Goal: Find specific page/section: Find specific page/section

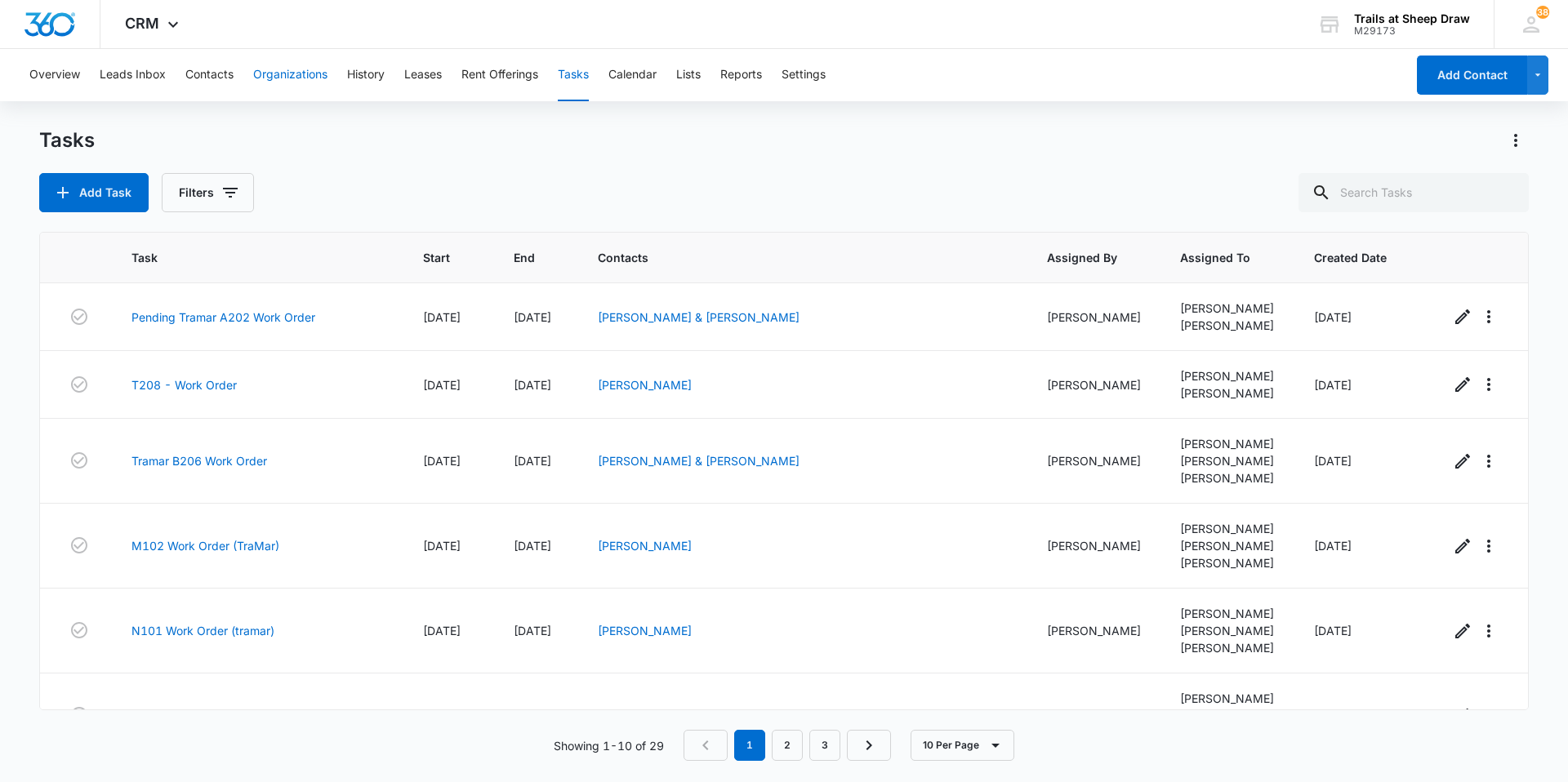
scroll to position [388, 0]
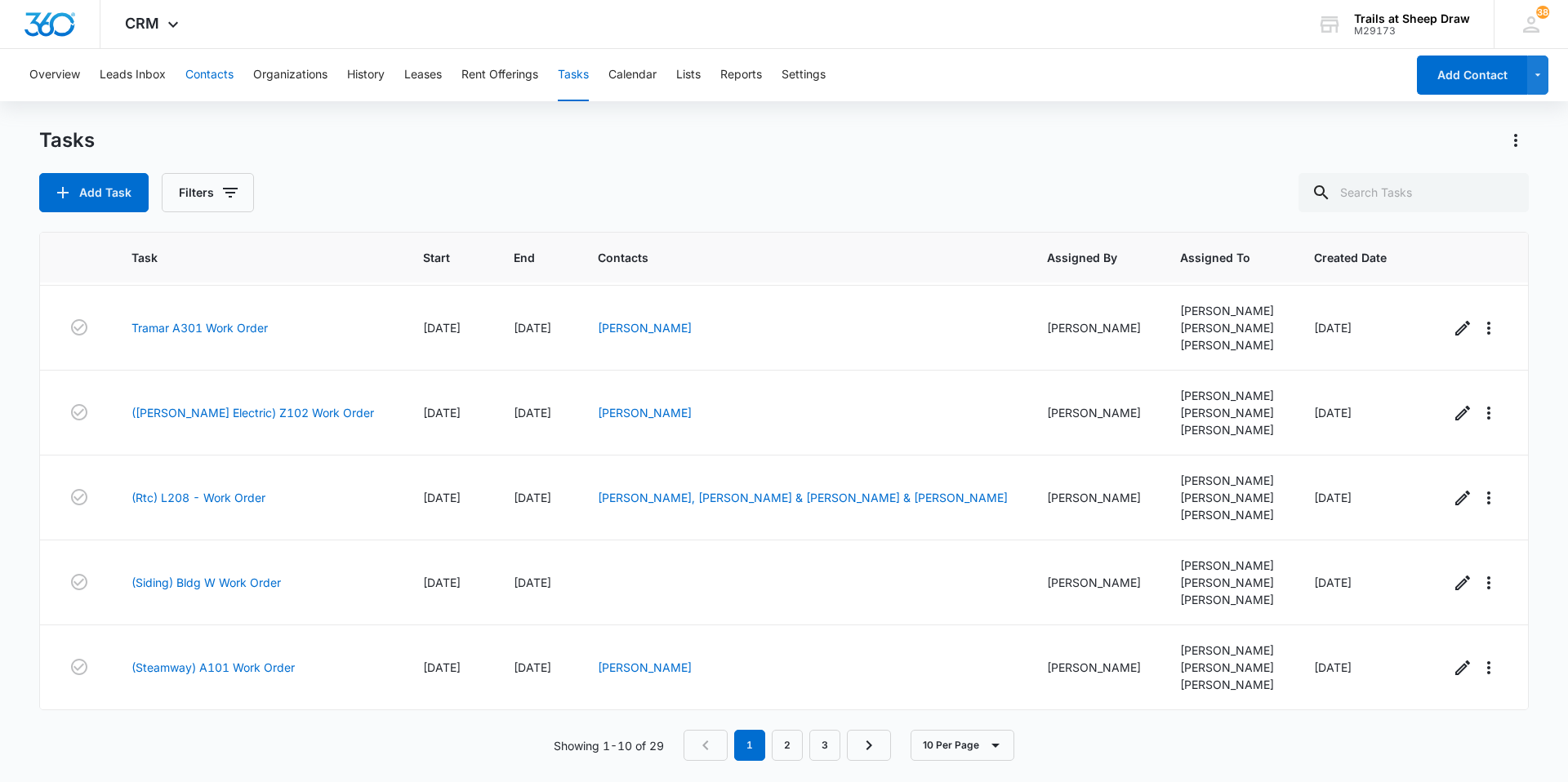
click at [210, 79] on button "Contacts" at bounding box center [209, 75] width 48 height 52
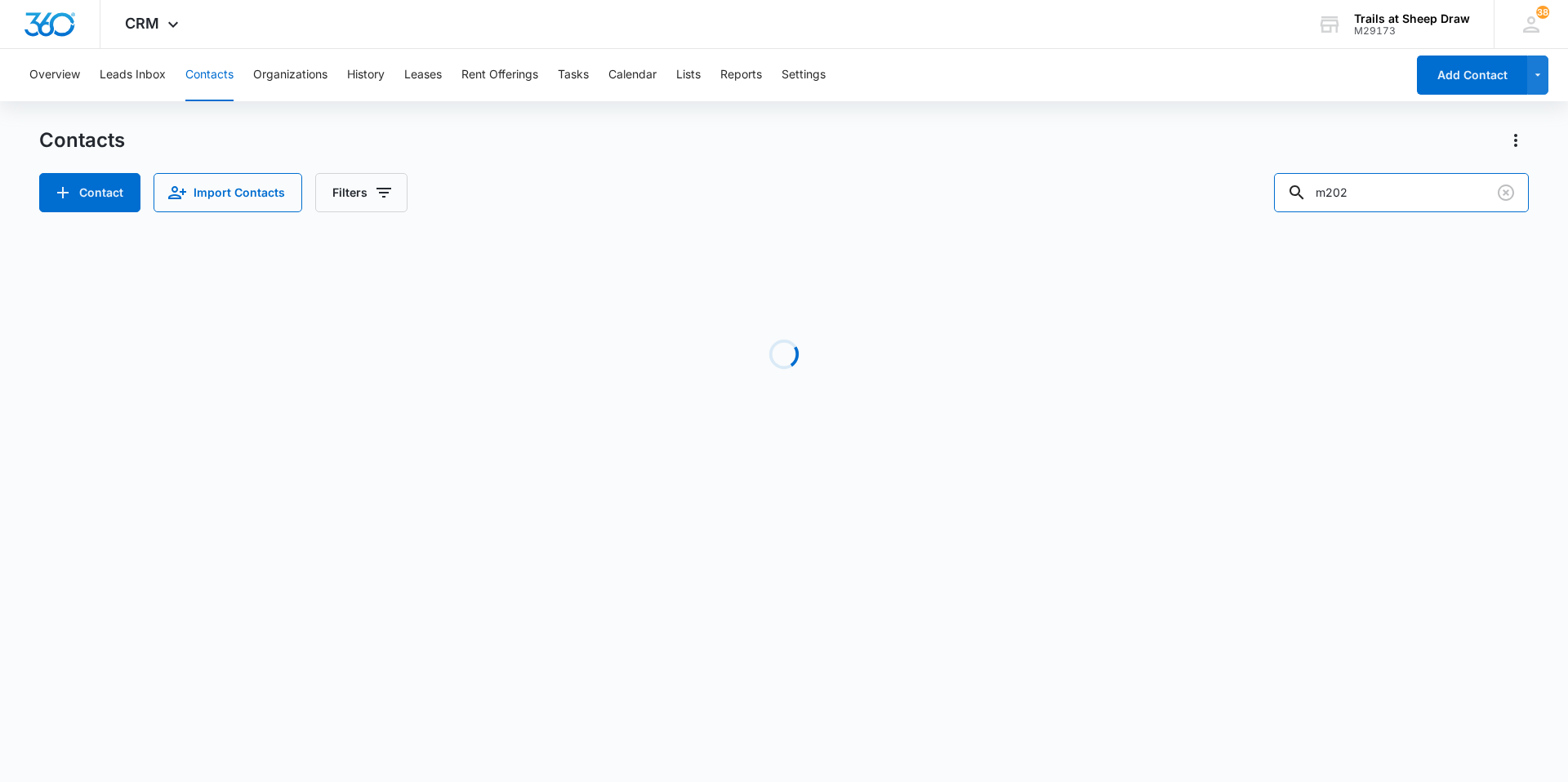
drag, startPoint x: 1385, startPoint y: 196, endPoint x: 1204, endPoint y: 199, distance: 181.0
click at [1204, 197] on div "Contact Import Contacts Filters m202" at bounding box center [783, 192] width 1489 height 39
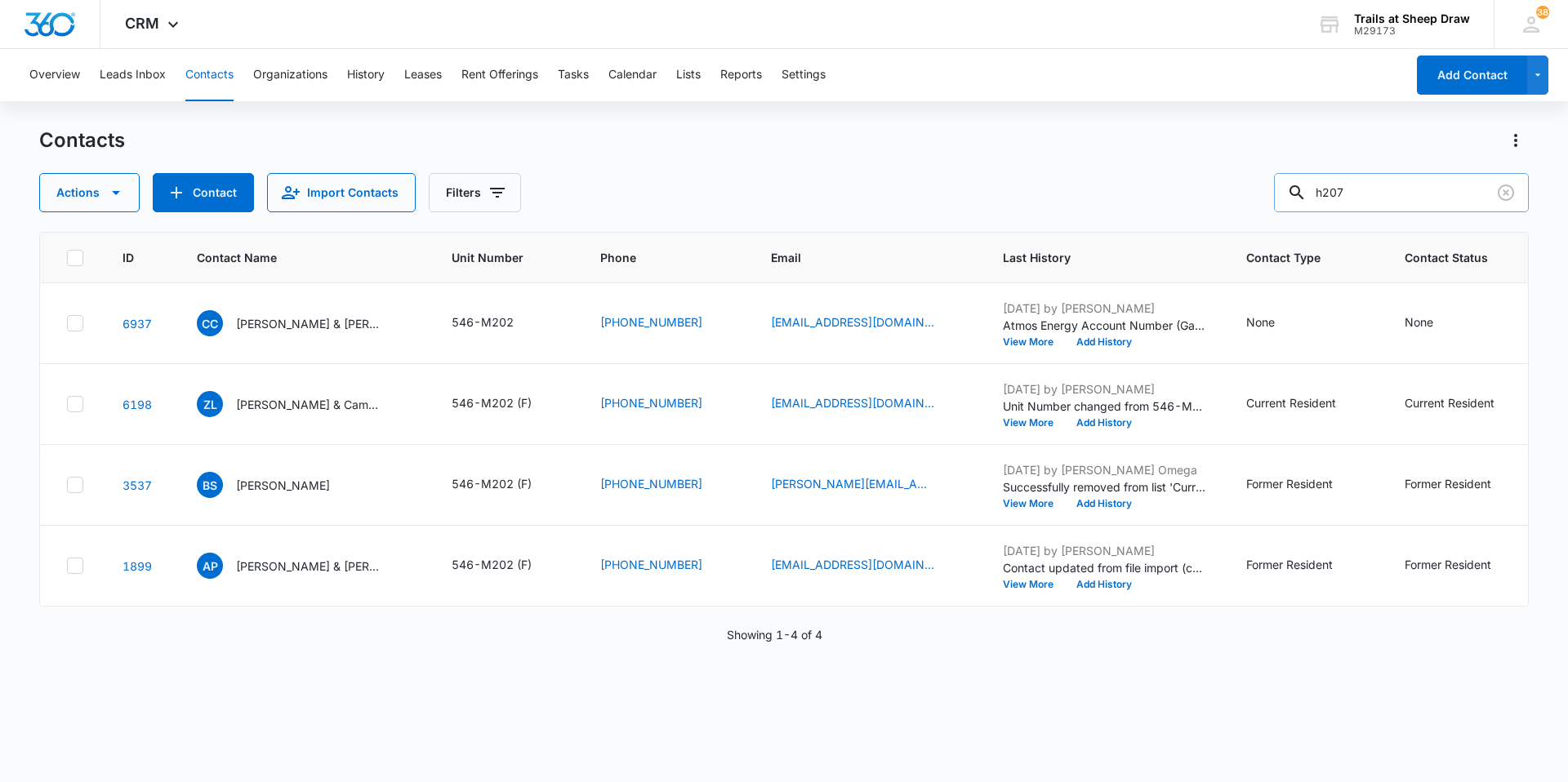
type input "h207"
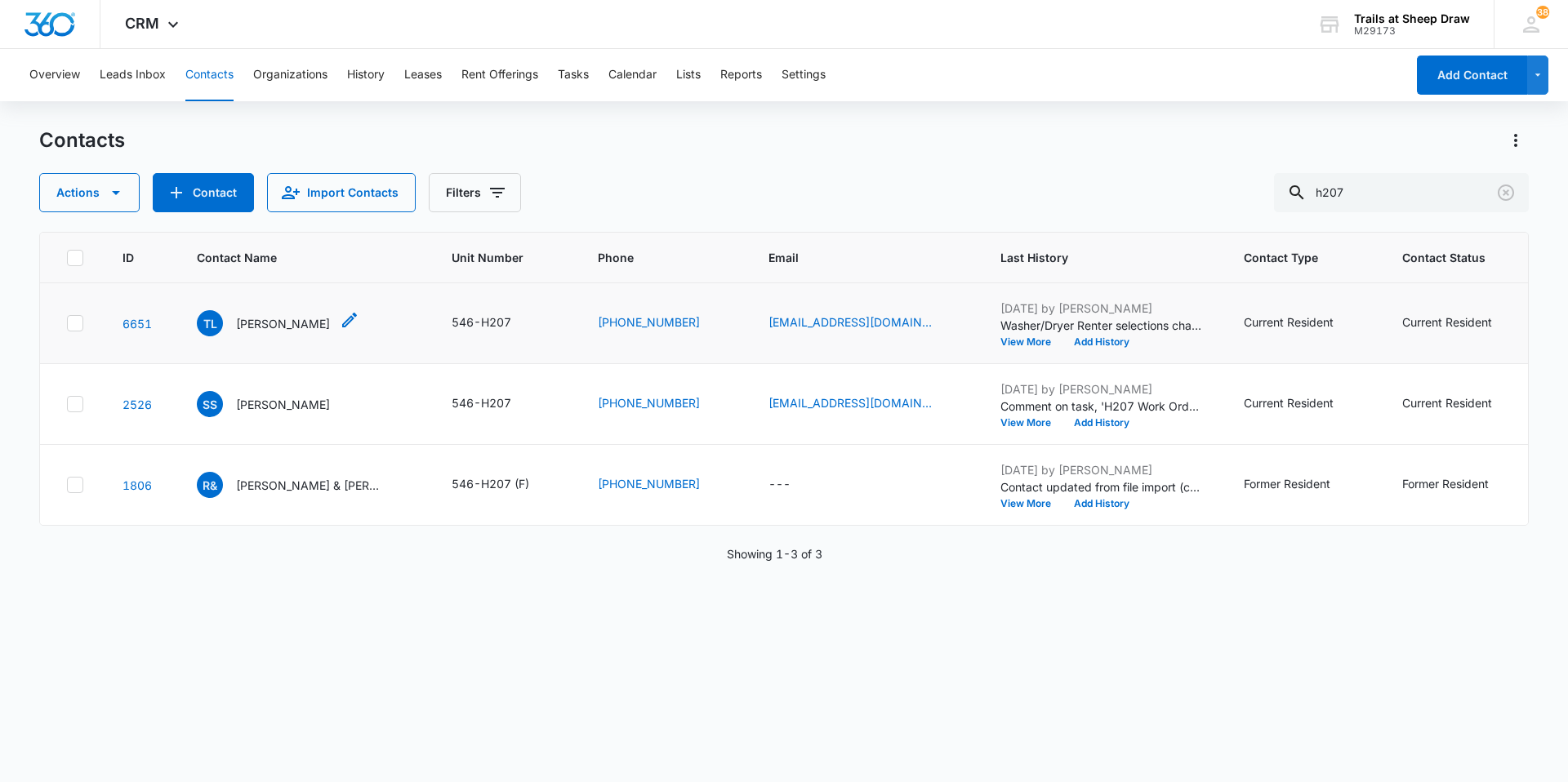
click at [258, 328] on p "[PERSON_NAME]" at bounding box center [282, 324] width 94 height 17
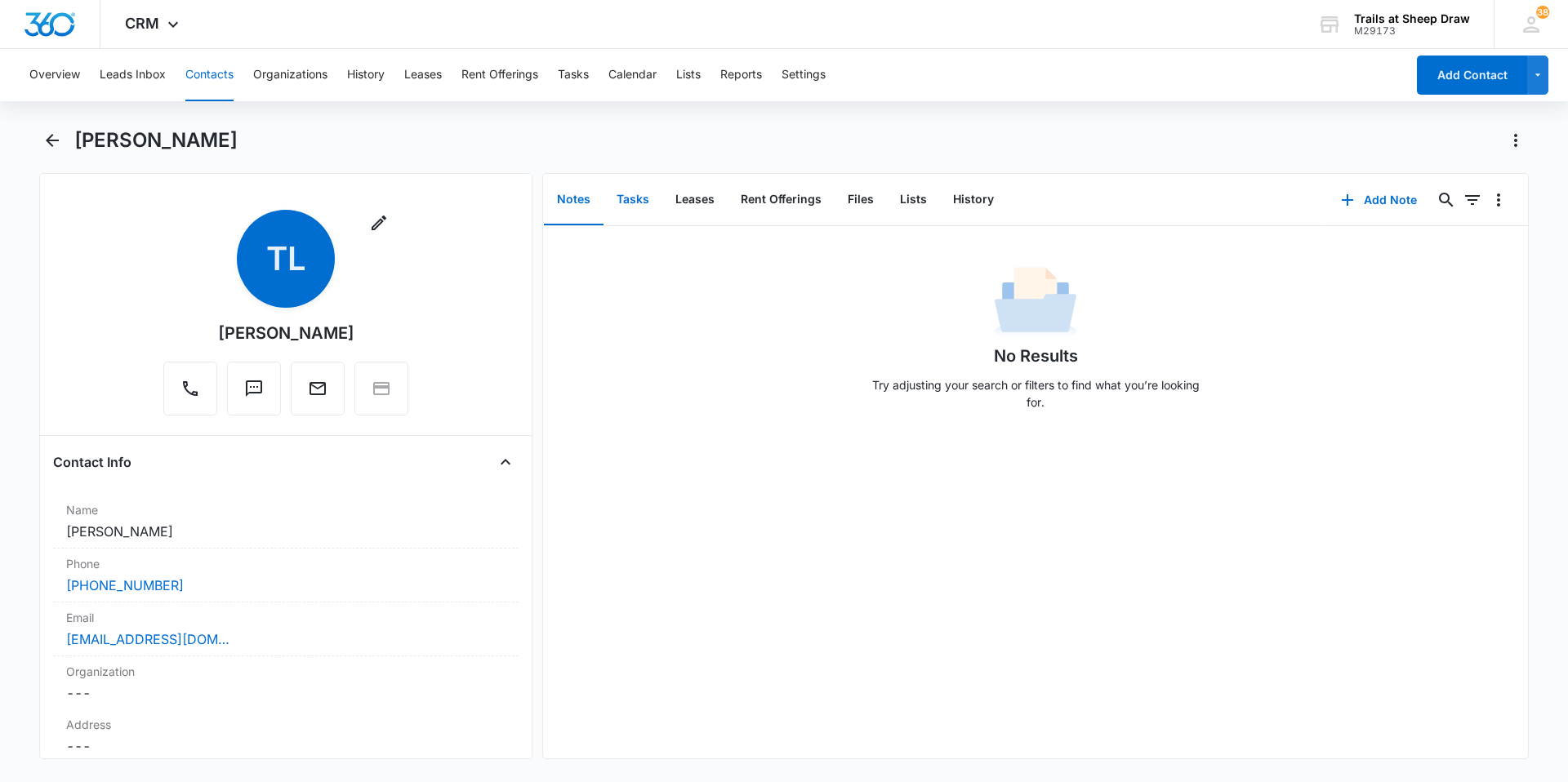
click at [642, 199] on button "Tasks" at bounding box center [633, 200] width 59 height 50
click at [864, 208] on button "Files" at bounding box center [860, 200] width 52 height 50
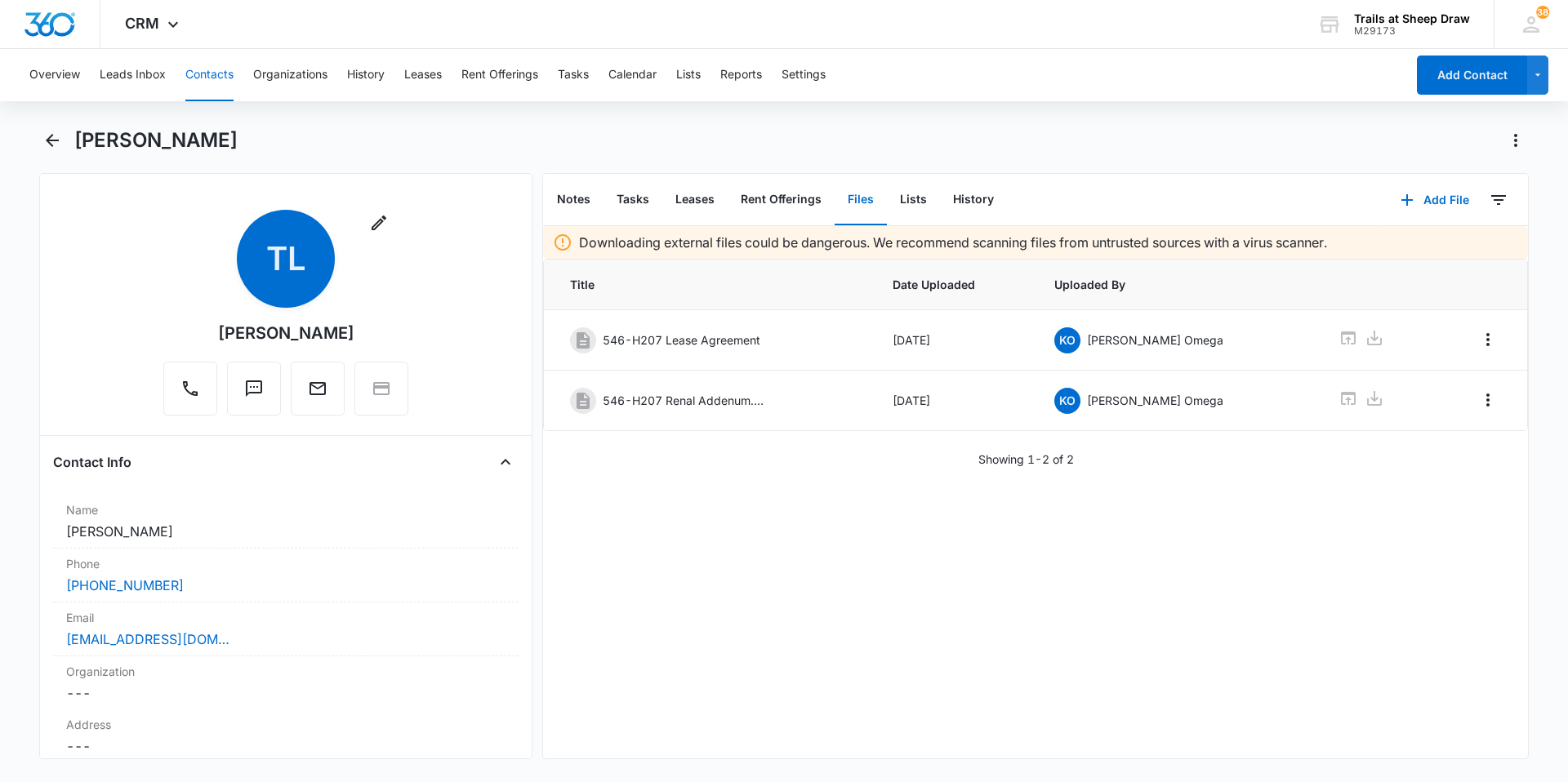
click at [213, 80] on button "Contacts" at bounding box center [209, 75] width 48 height 52
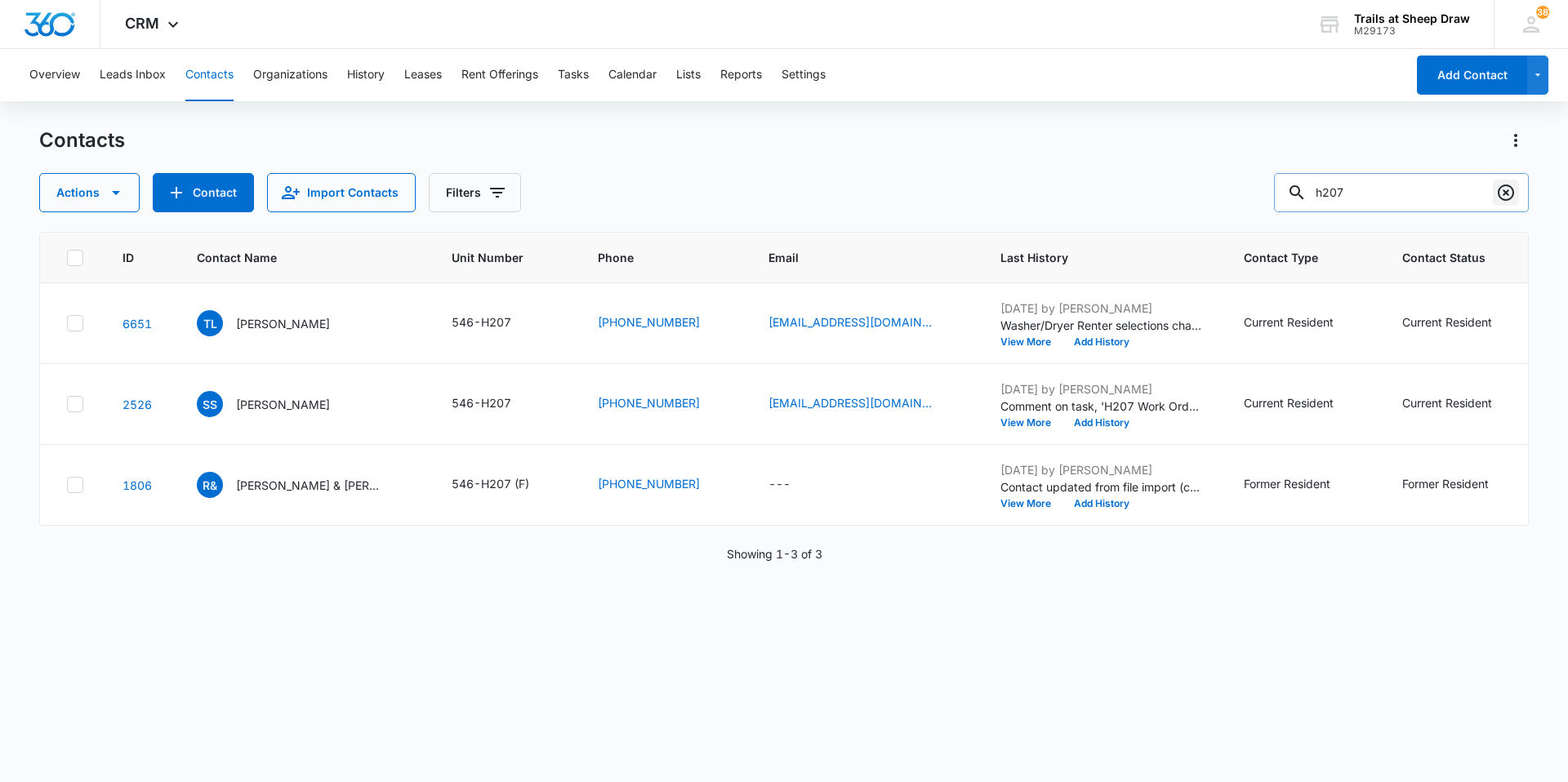
click at [1501, 194] on icon "Clear" at bounding box center [1506, 192] width 20 height 20
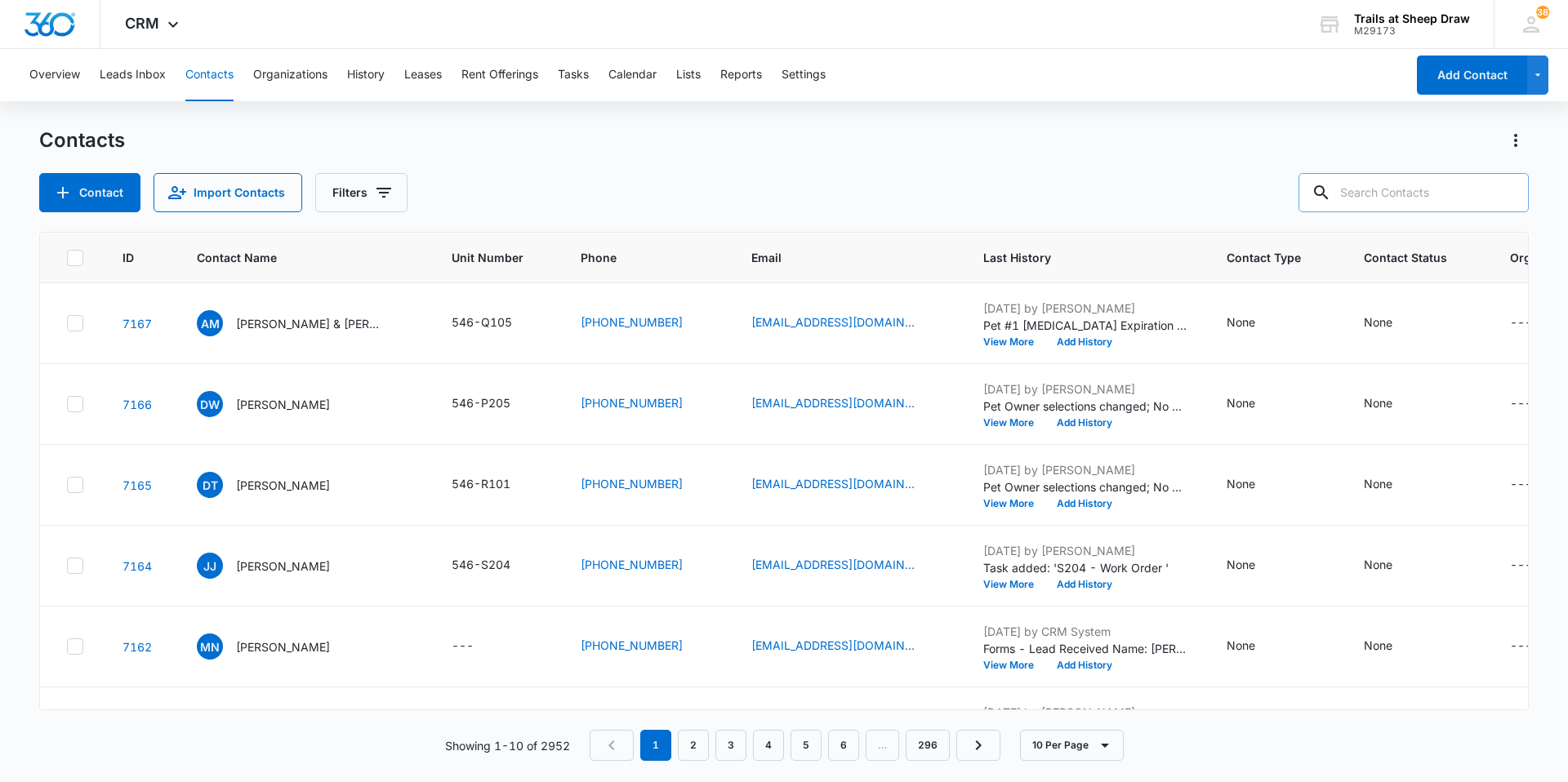
click at [1387, 191] on input "text" at bounding box center [1413, 192] width 230 height 39
type input "z102"
